Goal: Transaction & Acquisition: Purchase product/service

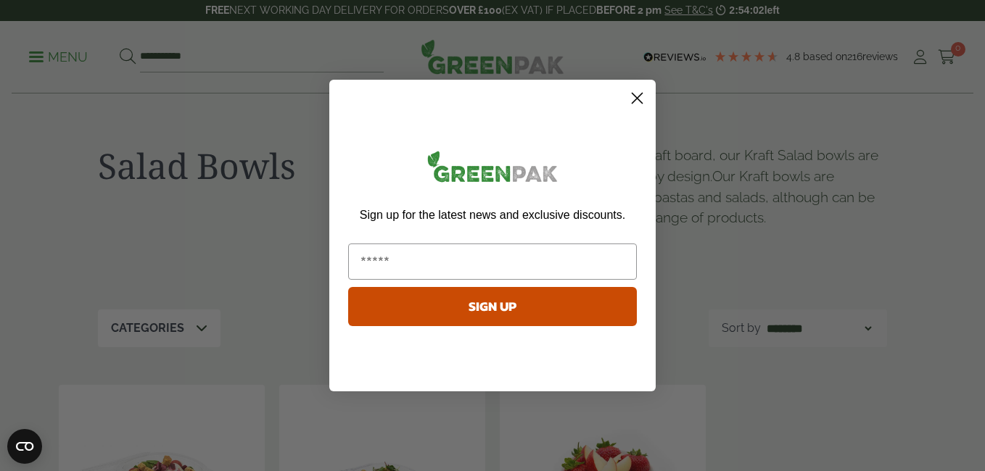
click at [640, 95] on icon "Close dialog" at bounding box center [637, 99] width 10 height 10
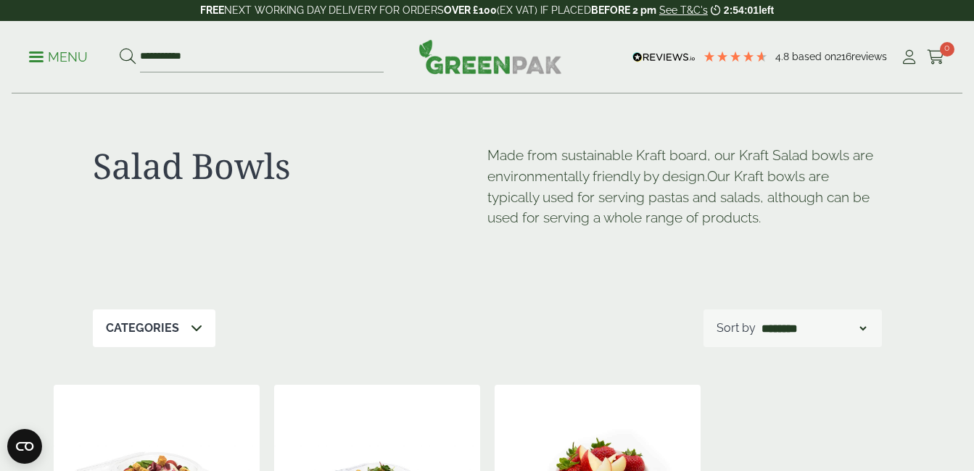
click at [32, 62] on p "Menu" at bounding box center [58, 57] width 59 height 17
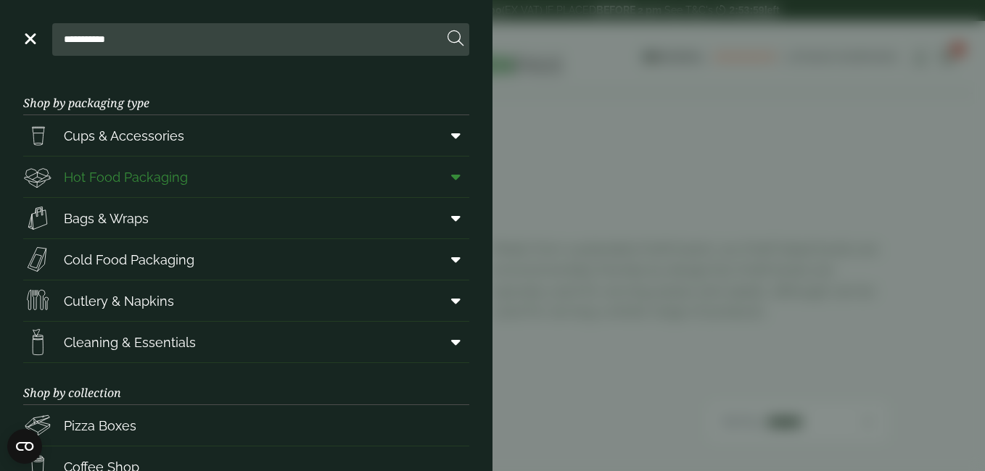
click at [92, 171] on span "Hot Food Packaging" at bounding box center [126, 178] width 124 height 20
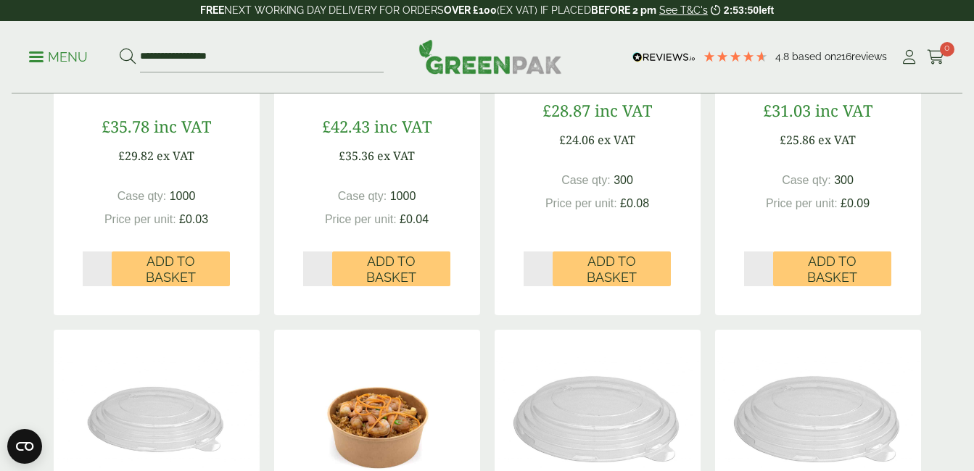
scroll to position [1329, 0]
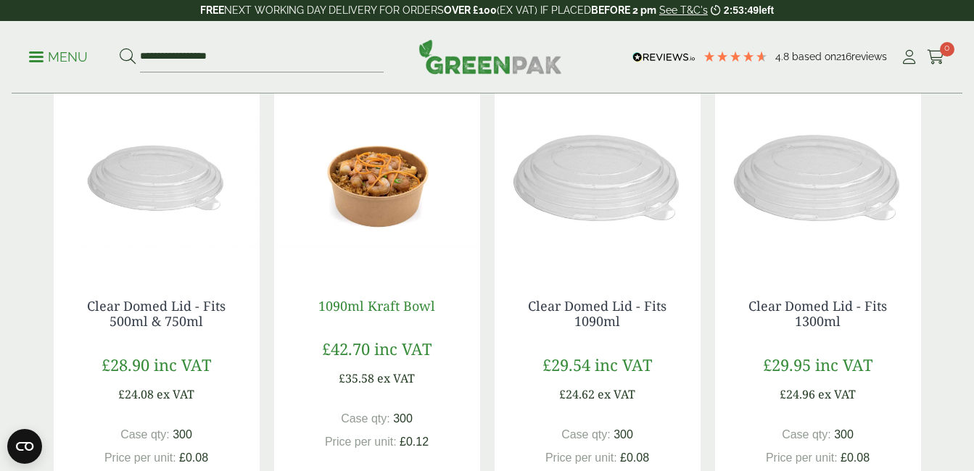
click at [397, 304] on link "1090ml Kraft Bowl" at bounding box center [376, 305] width 117 height 17
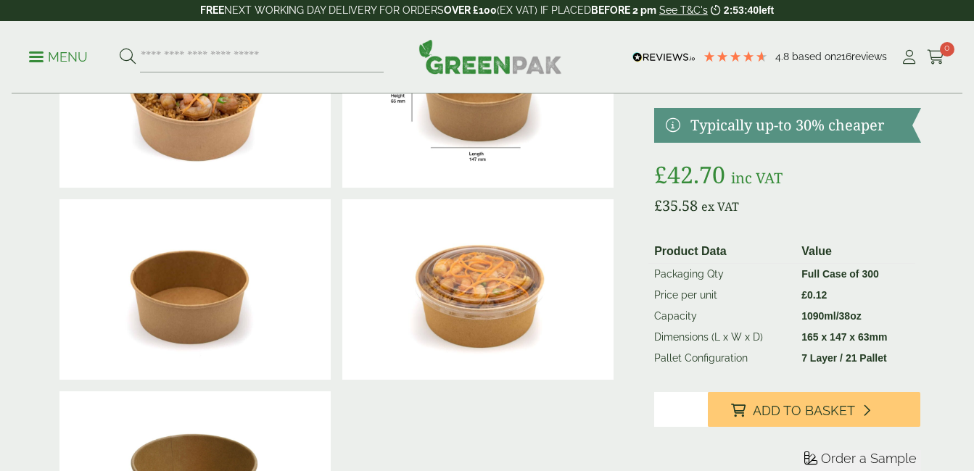
scroll to position [121, 0]
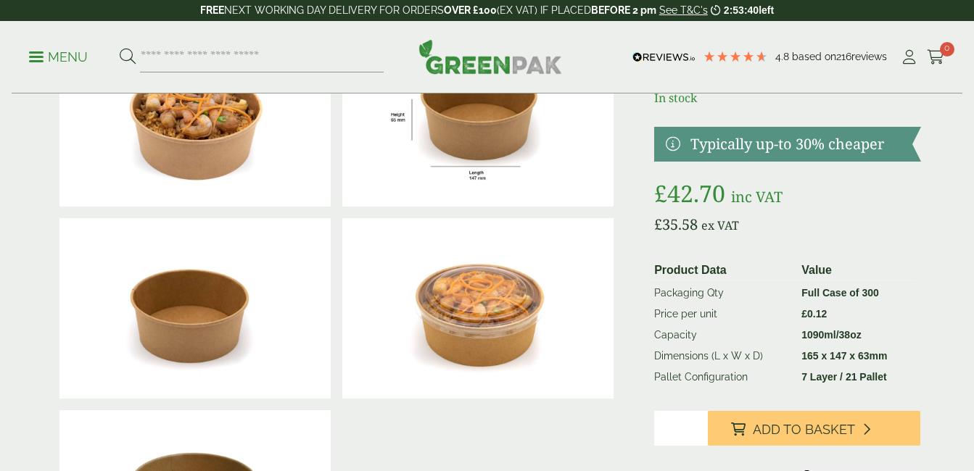
click at [497, 158] on img at bounding box center [477, 115] width 271 height 181
